Goal: Transaction & Acquisition: Register for event/course

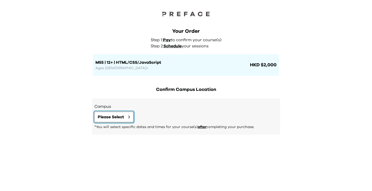
click at [118, 118] on span "Please Select" at bounding box center [111, 117] width 26 height 6
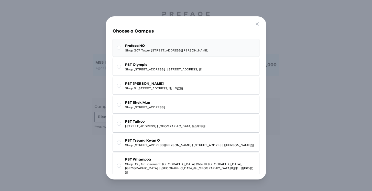
click at [170, 52] on span "Shop G07, Tower [STREET_ADDRESS][PERSON_NAME]" at bounding box center [166, 50] width 83 height 4
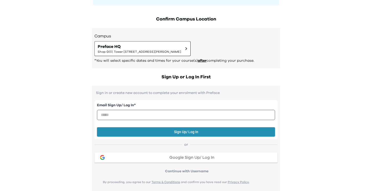
scroll to position [77, 0]
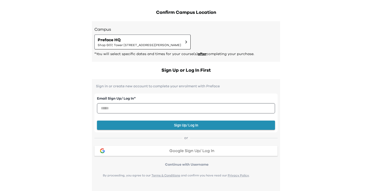
click at [199, 153] on button "Google Sign Up/ Log In" at bounding box center [185, 150] width 183 height 10
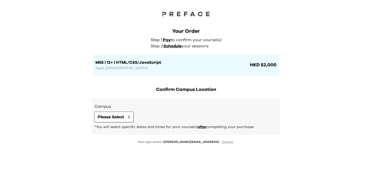
scroll to position [22, 0]
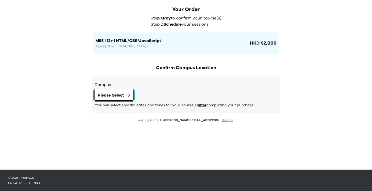
click at [123, 95] on span "Please Select" at bounding box center [111, 95] width 26 height 6
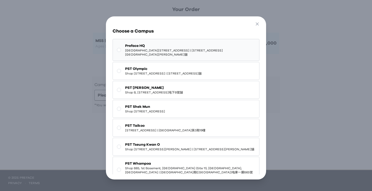
click at [180, 51] on span "[GEOGRAPHIC_DATA][STREET_ADDRESS] | [STREET_ADDRESS][GEOGRAPHIC_DATA][PERSON_NA…" at bounding box center [190, 52] width 130 height 8
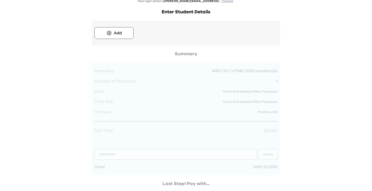
scroll to position [162, 0]
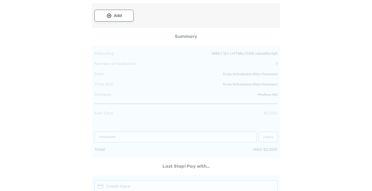
click at [112, 17] on button "Add" at bounding box center [113, 16] width 39 height 12
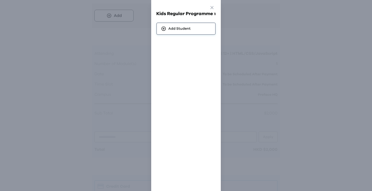
click at [170, 27] on span "Add Student" at bounding box center [179, 28] width 22 height 5
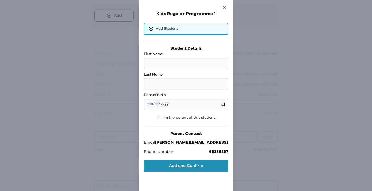
click at [222, 8] on icon "button" at bounding box center [224, 7] width 5 height 5
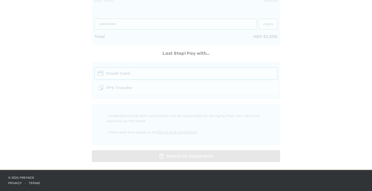
scroll to position [275, 0]
